Goal: Information Seeking & Learning: Learn about a topic

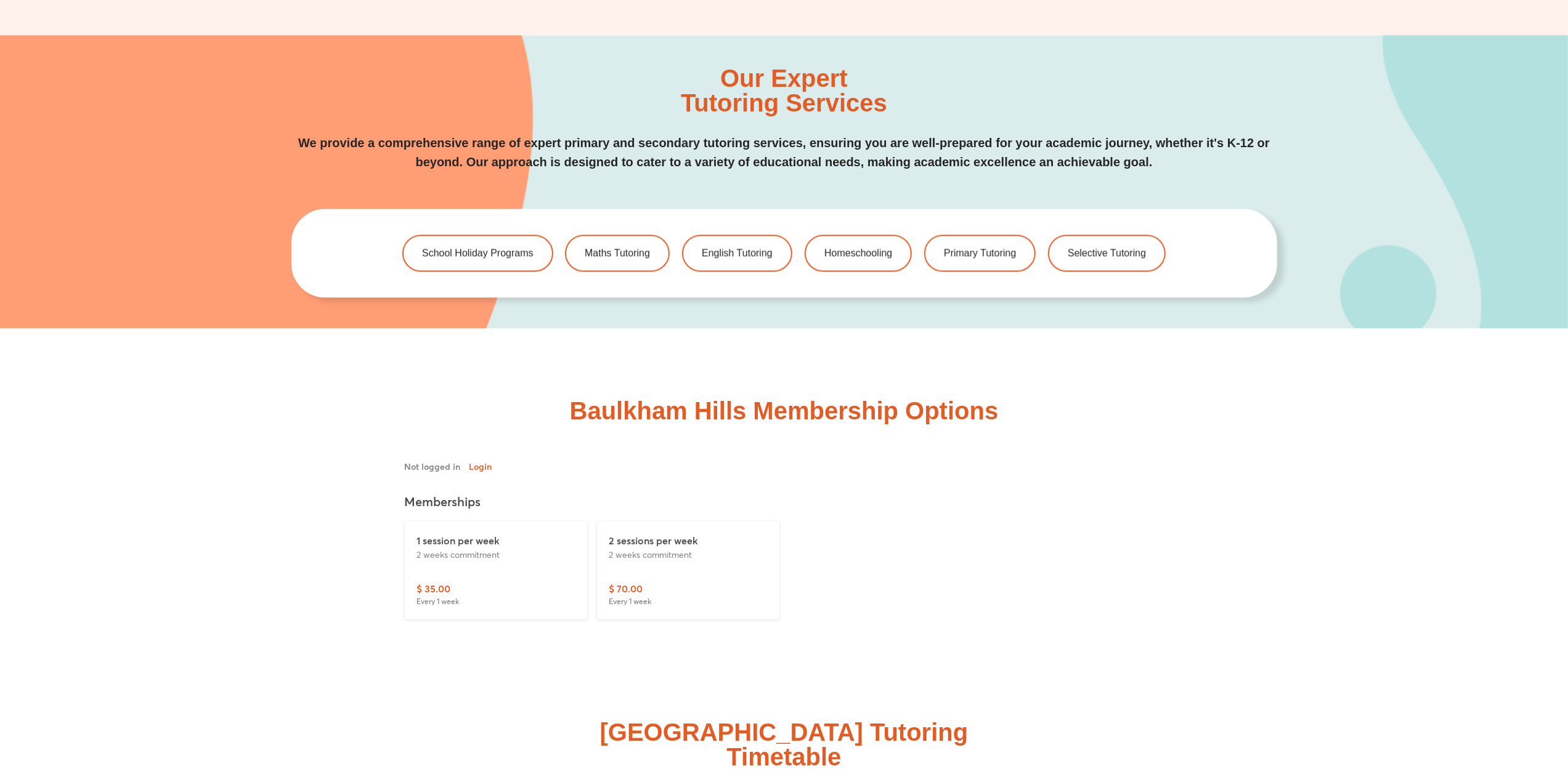
scroll to position [2789, 0]
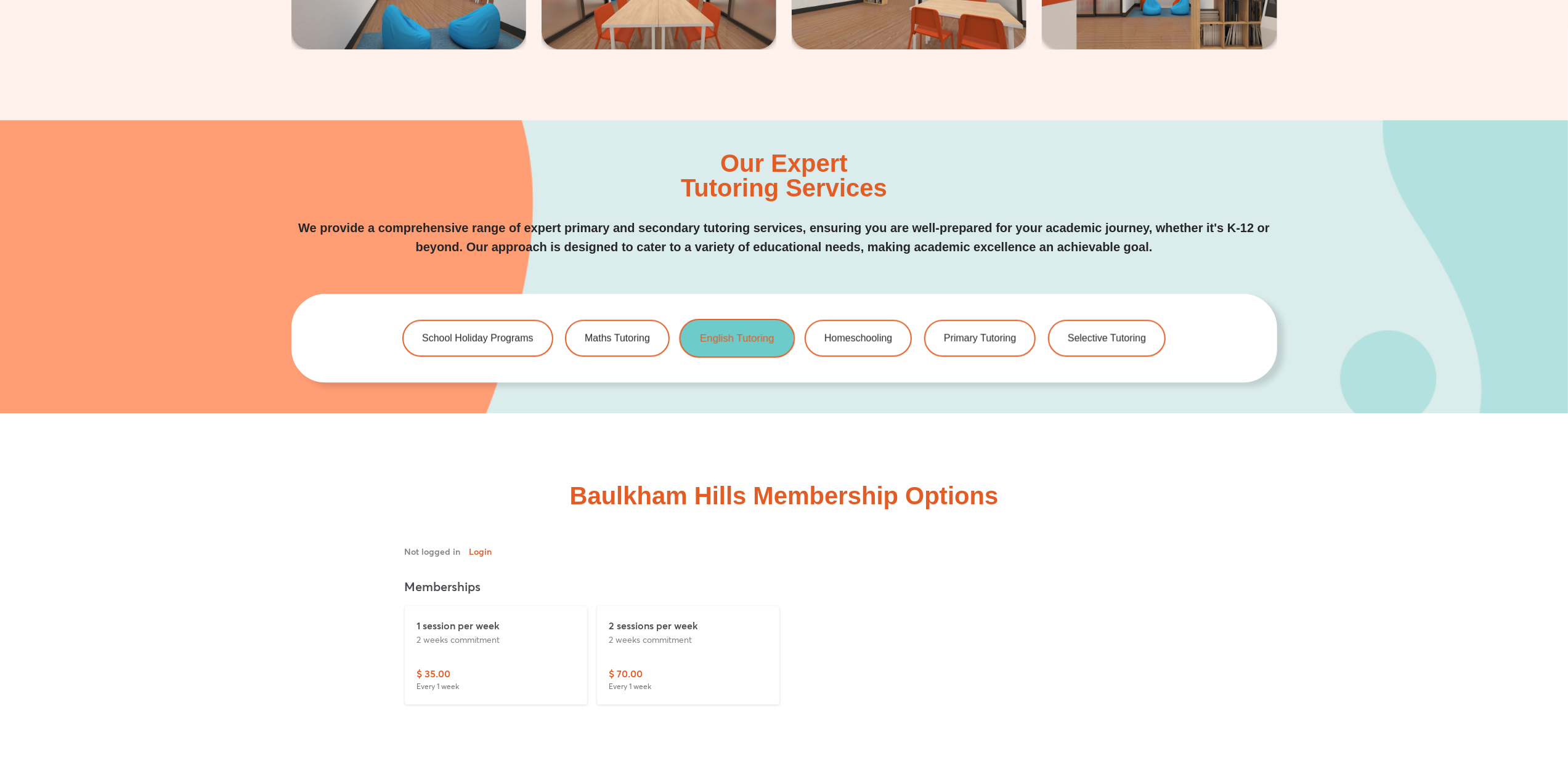
click at [722, 347] on link "English Tutoring" at bounding box center [736, 338] width 115 height 38
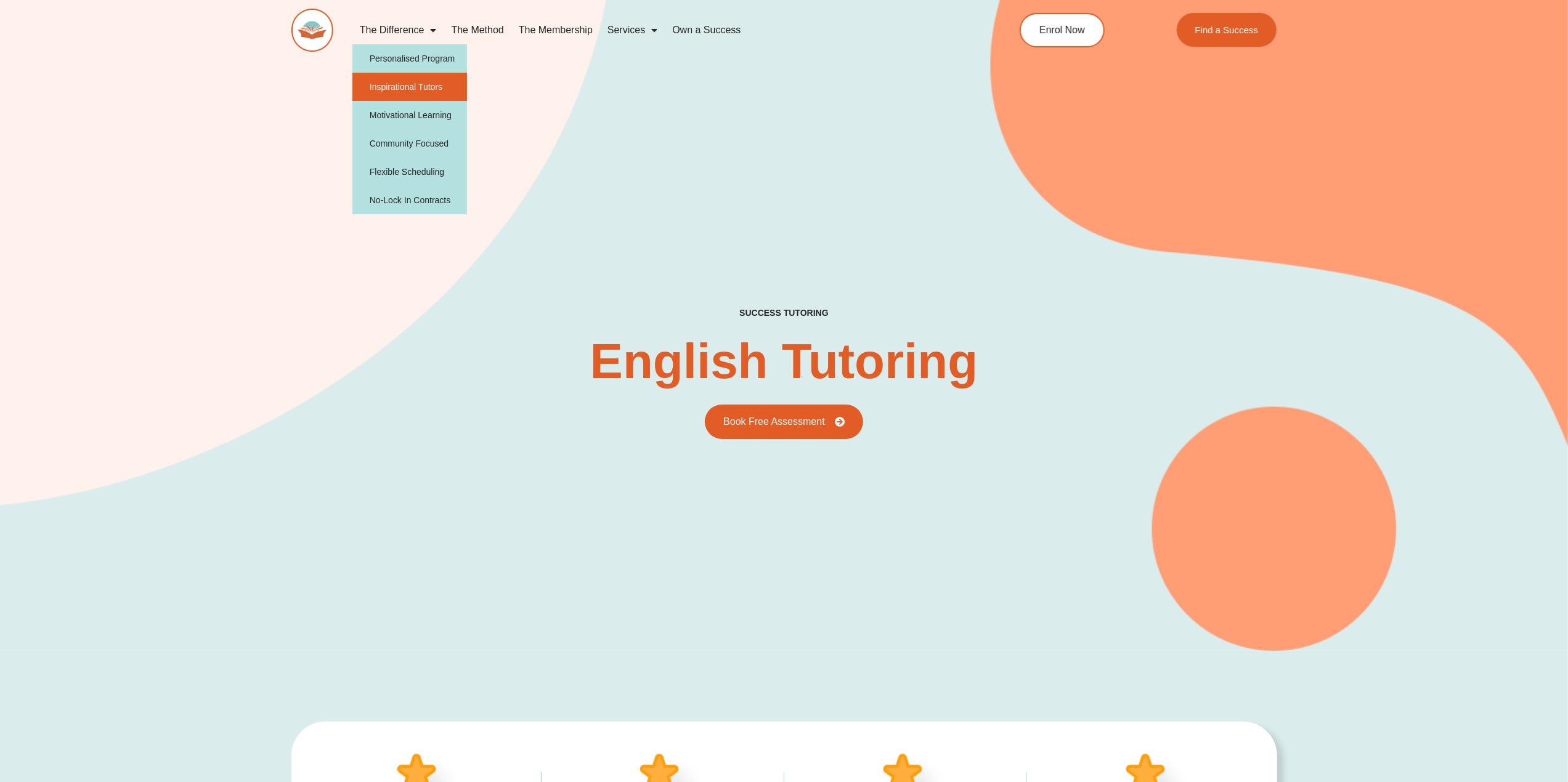
click at [396, 92] on link "Inspirational Tutors" at bounding box center [410, 87] width 115 height 28
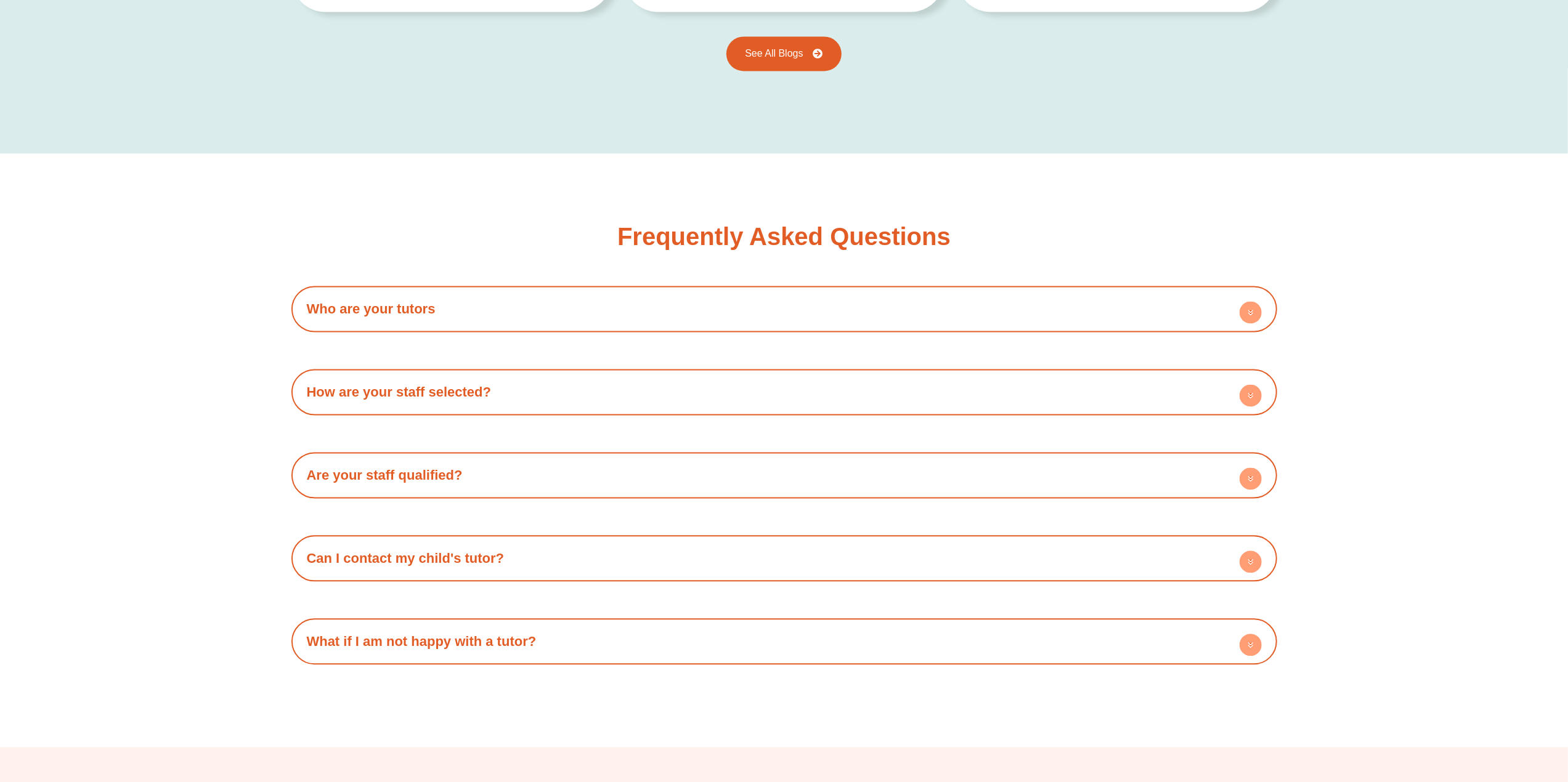
scroll to position [2389, 0]
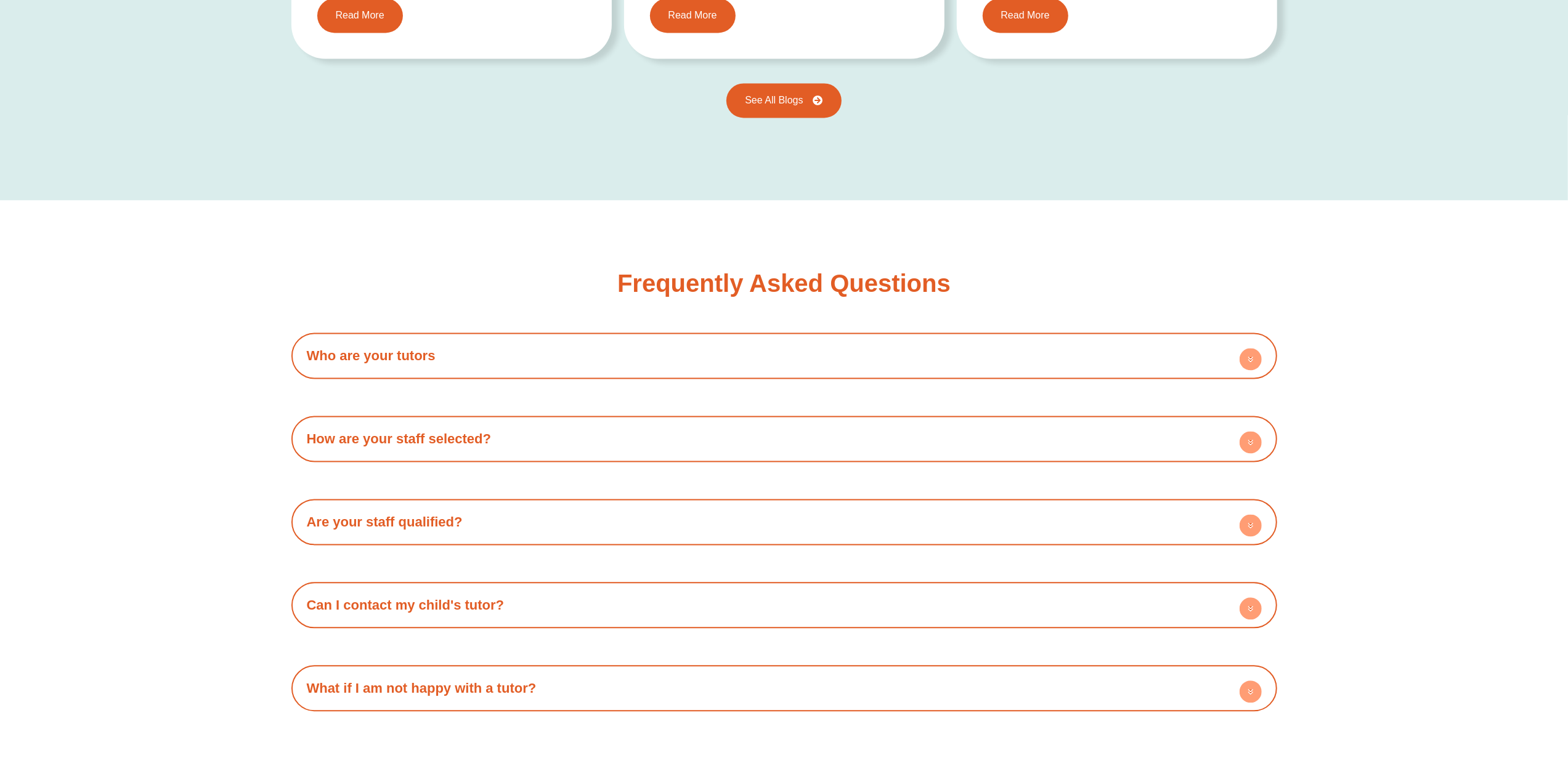
click at [388, 348] on link "Who are your tutors" at bounding box center [370, 355] width 128 height 15
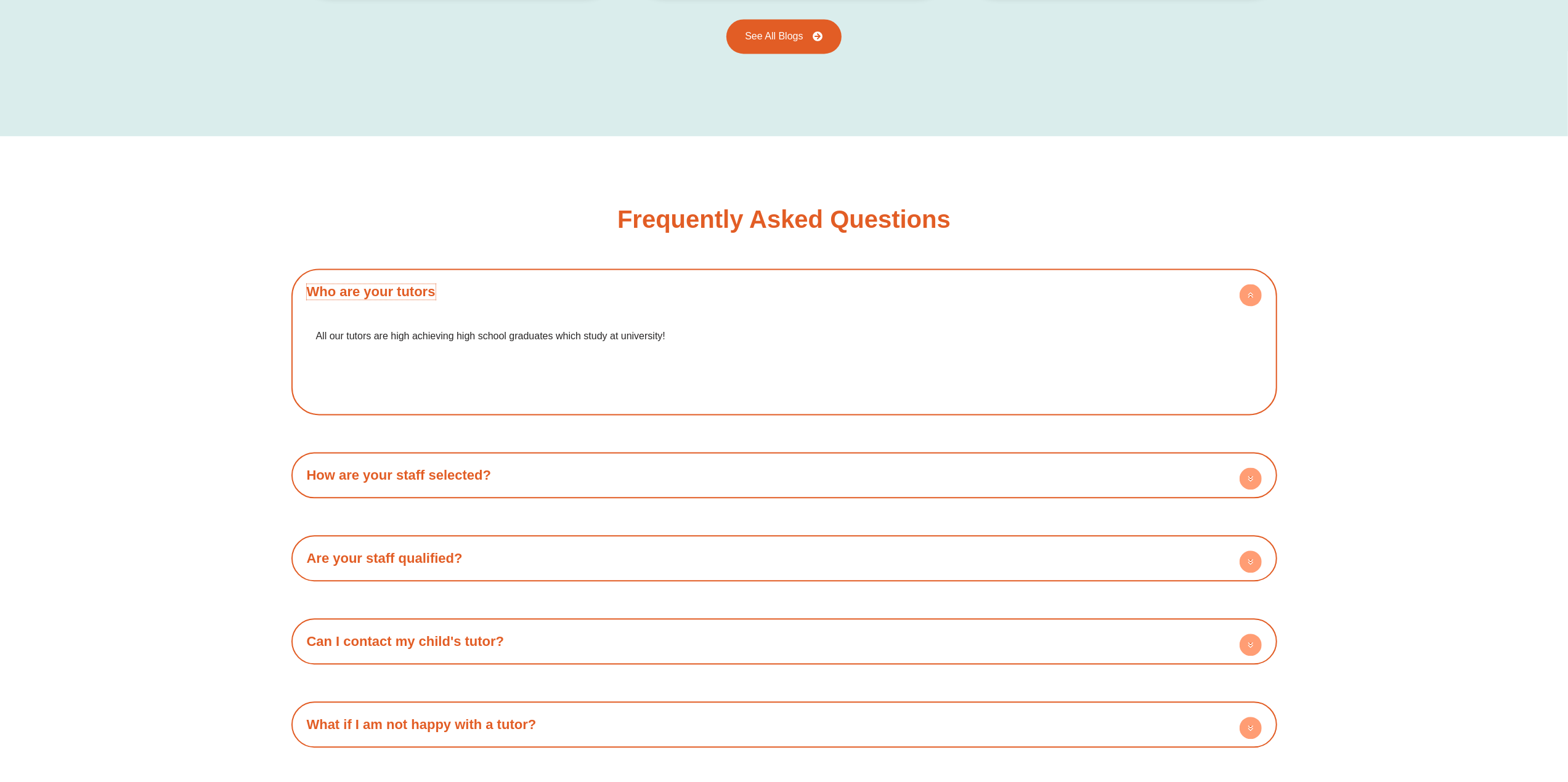
scroll to position [2518, 0]
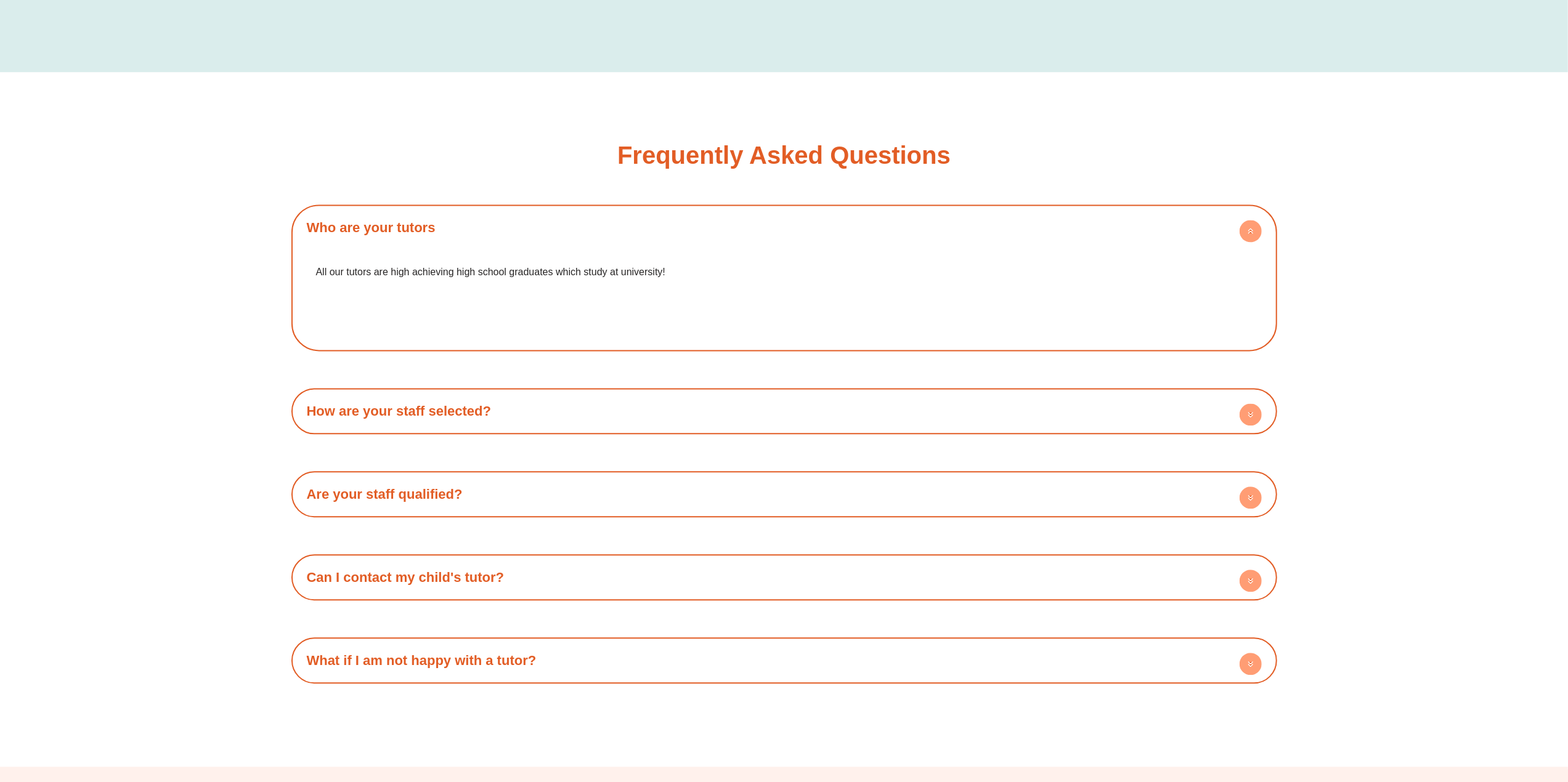
click at [445, 403] on link "How are your staff selected?" at bounding box center [399, 411] width 185 height 15
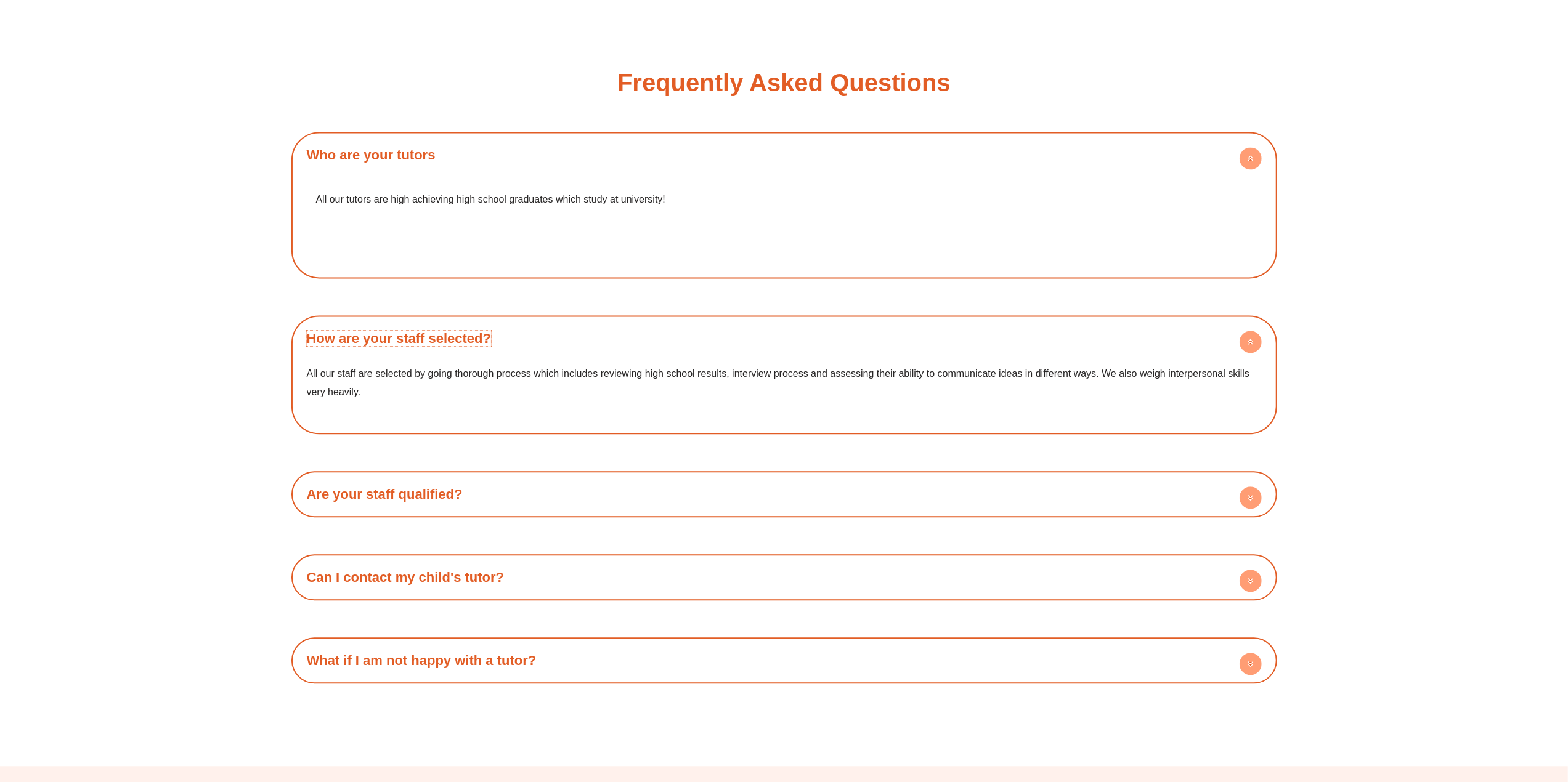
scroll to position [2645, 0]
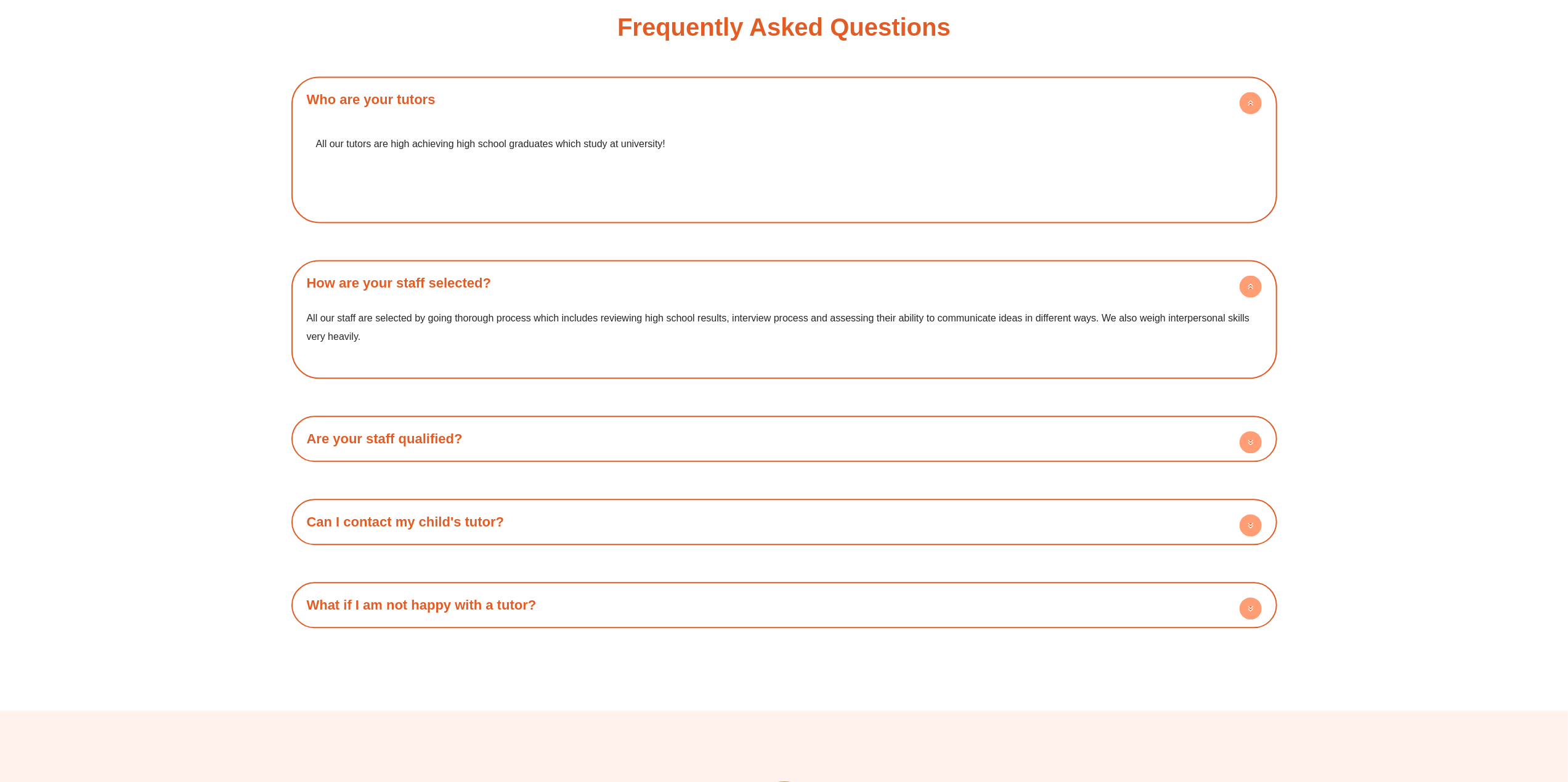
click at [400, 431] on h4 "Are your staff qualified?" at bounding box center [784, 439] width 973 height 34
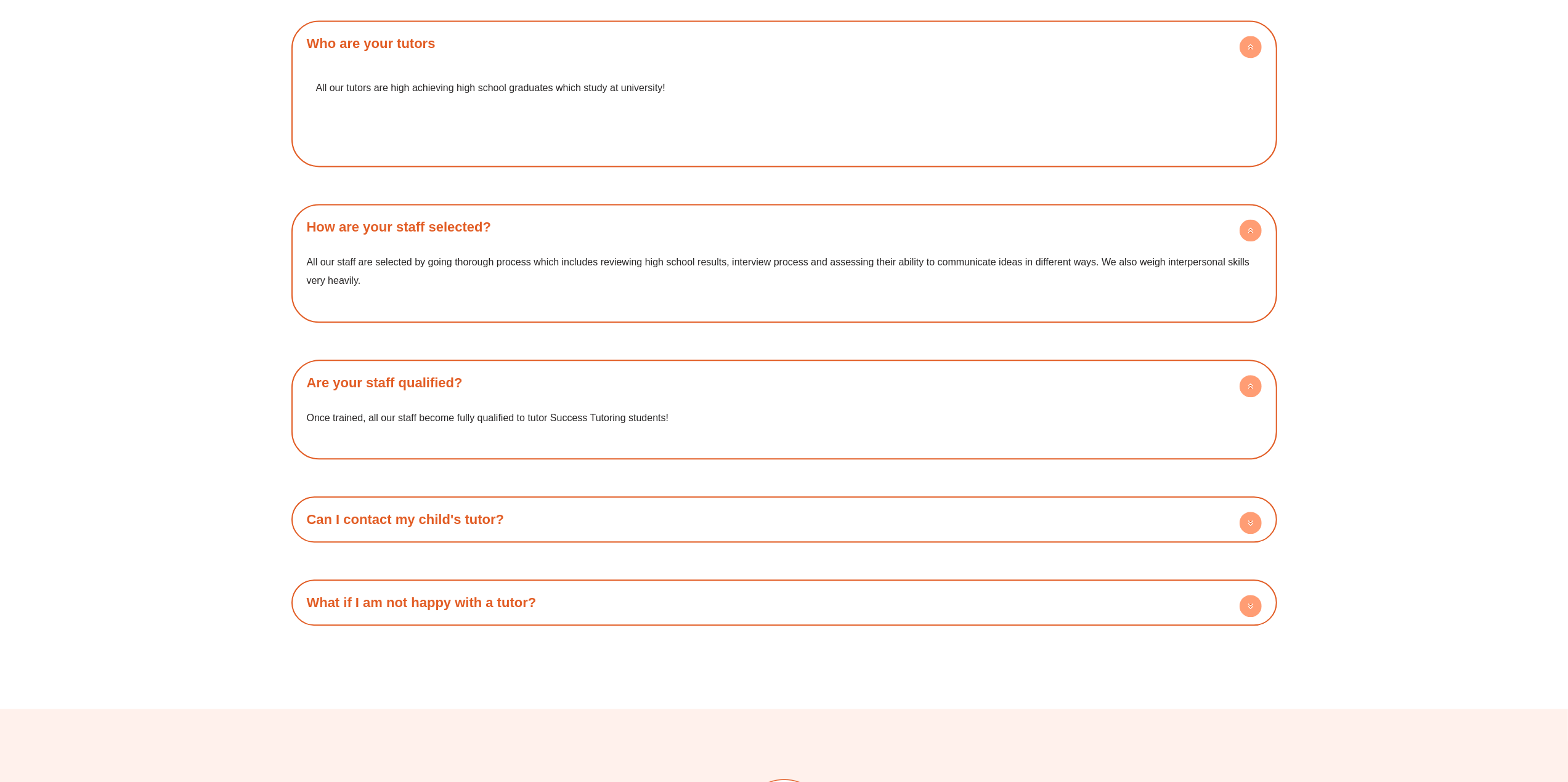
scroll to position [2774, 0]
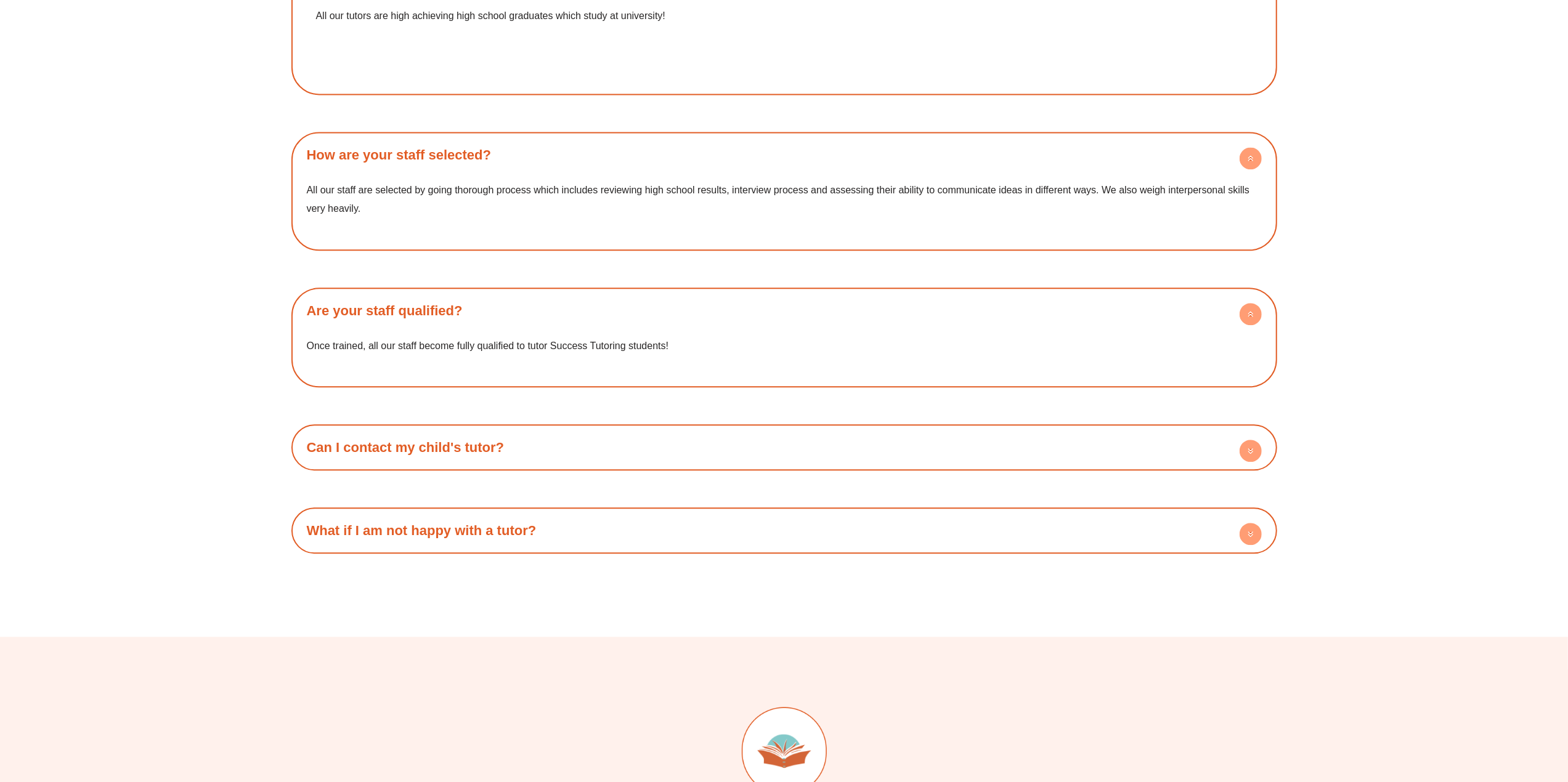
click at [441, 440] on link "Can I contact my child's tutor?" at bounding box center [405, 447] width 198 height 15
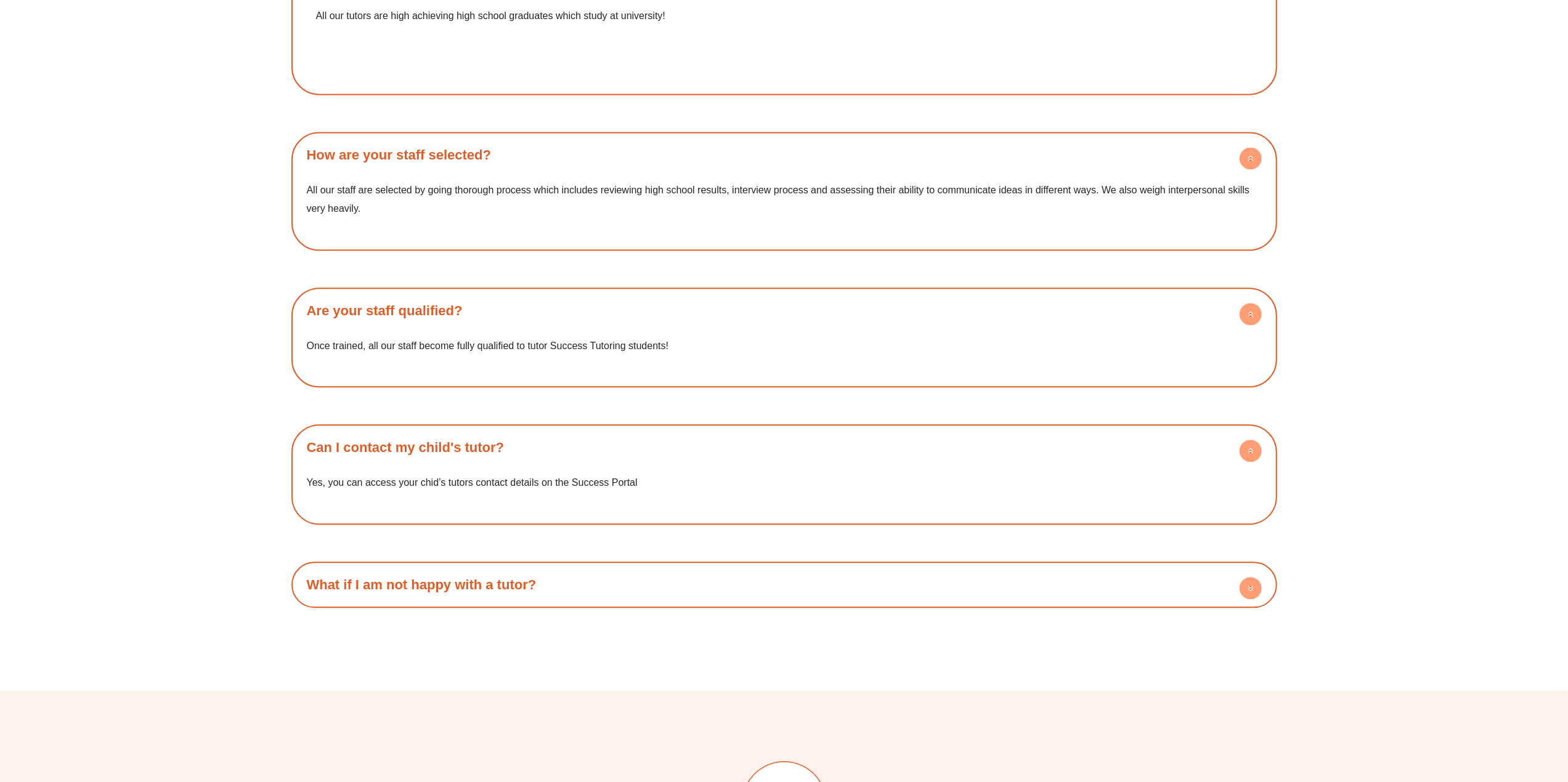
click at [478, 577] on link "What if I am not happy with a tutor?" at bounding box center [421, 584] width 230 height 15
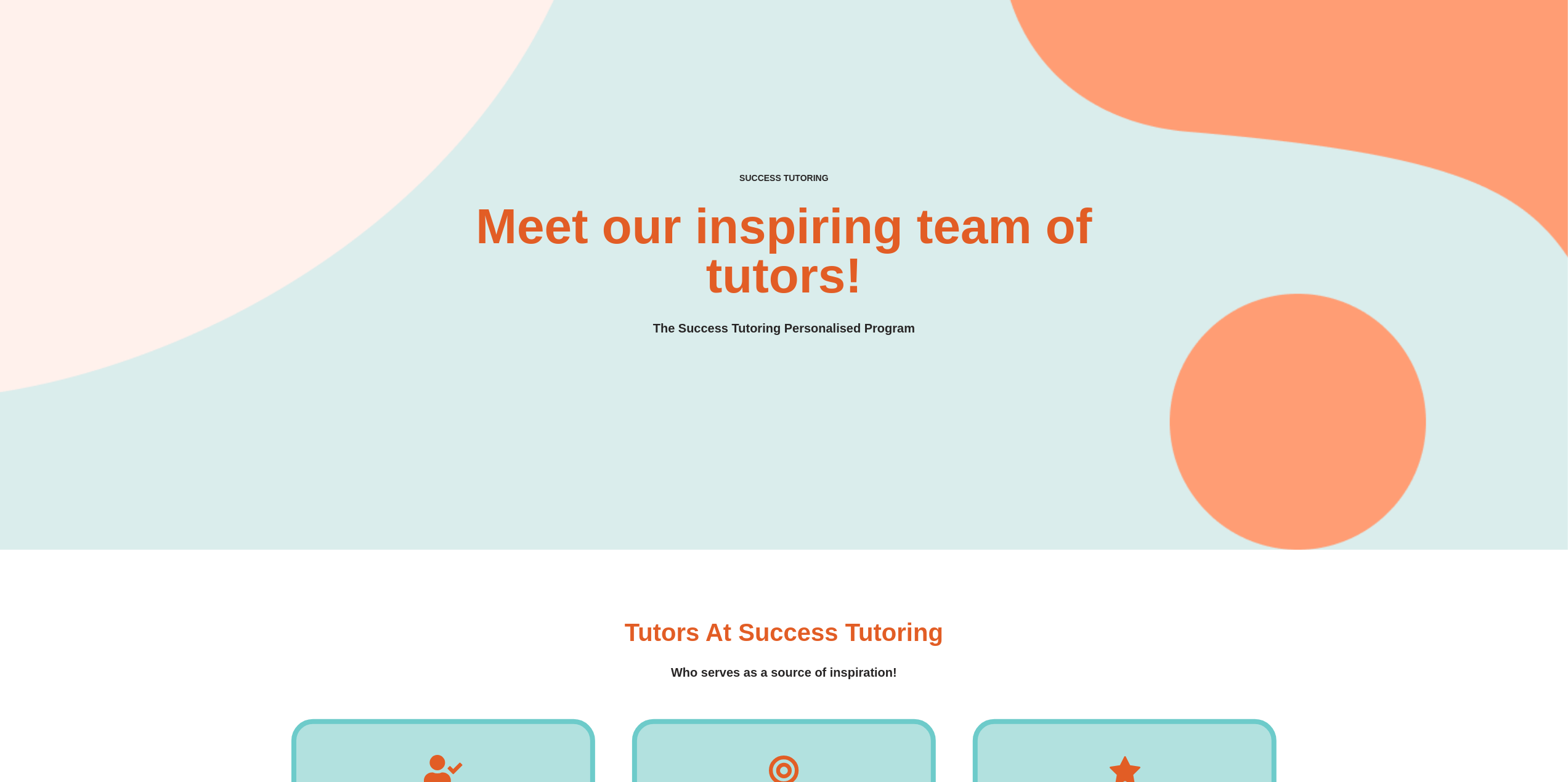
scroll to position [0, 0]
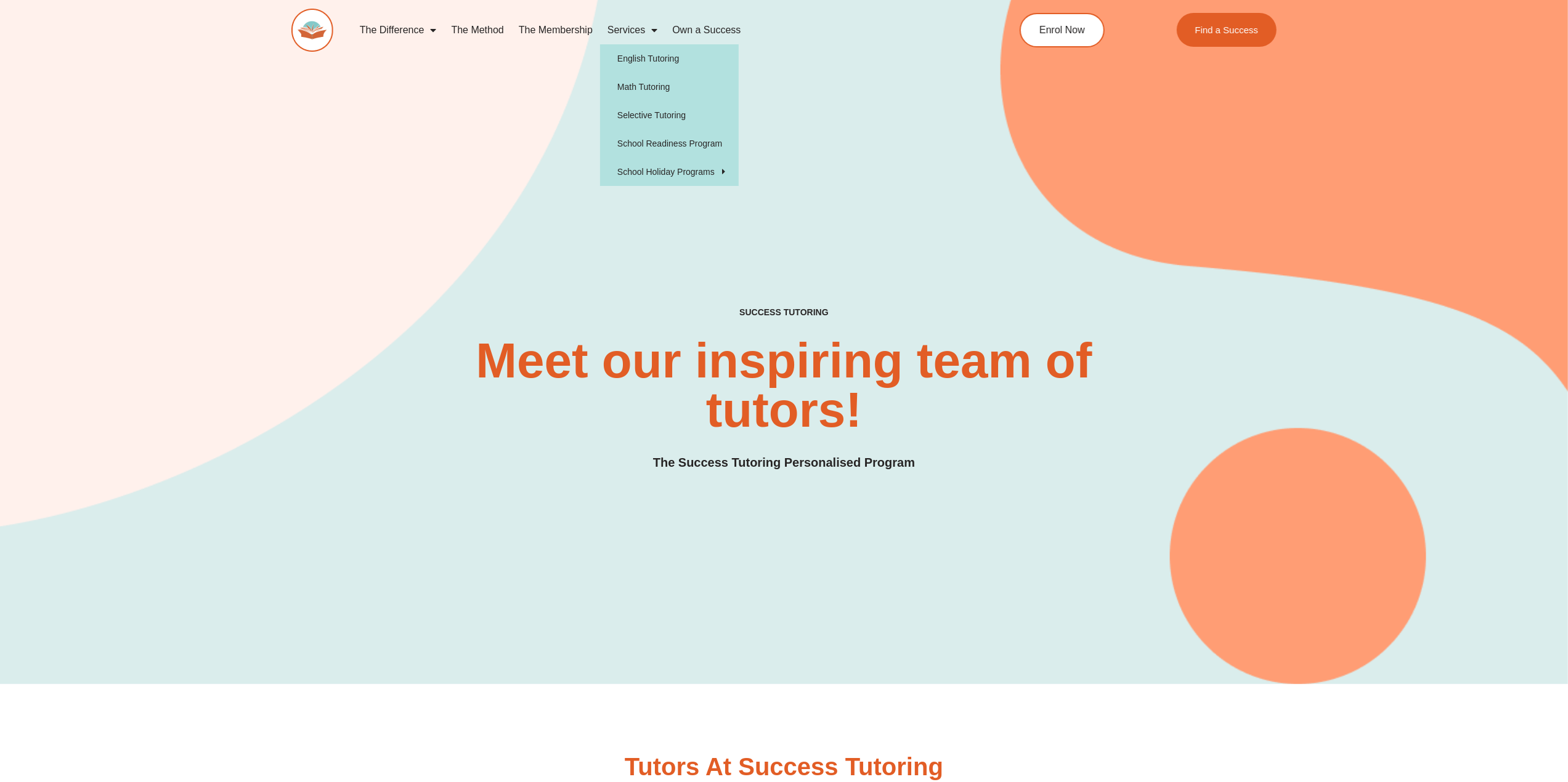
click at [618, 36] on link "Services" at bounding box center [632, 30] width 65 height 28
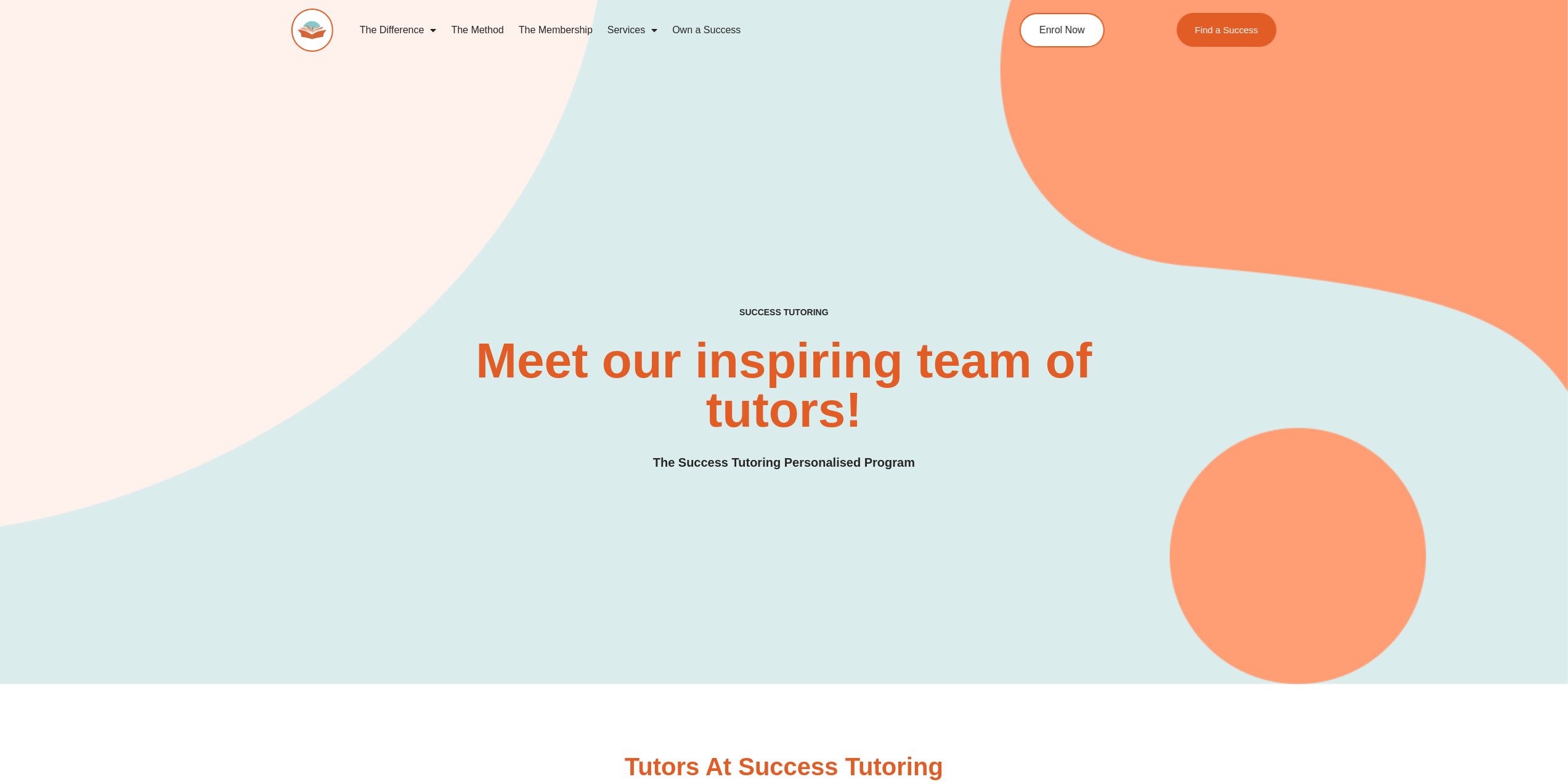
click at [638, 37] on link "Services" at bounding box center [632, 30] width 65 height 28
click at [470, 33] on link "The Method" at bounding box center [477, 30] width 68 height 28
